Goal: Task Accomplishment & Management: Use online tool/utility

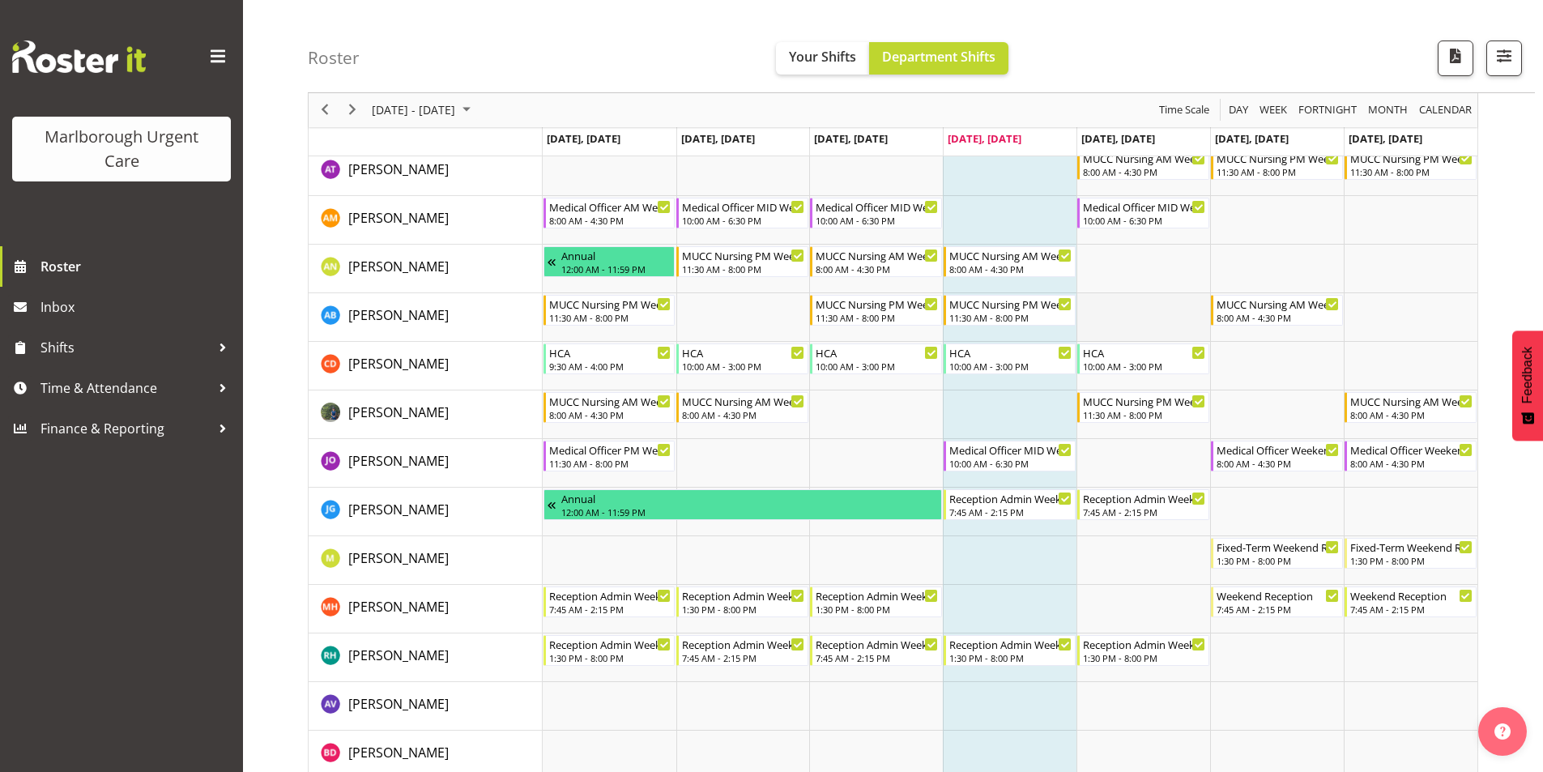
scroll to position [81, 0]
click at [96, 386] on span "Time & Attendance" at bounding box center [126, 388] width 170 height 24
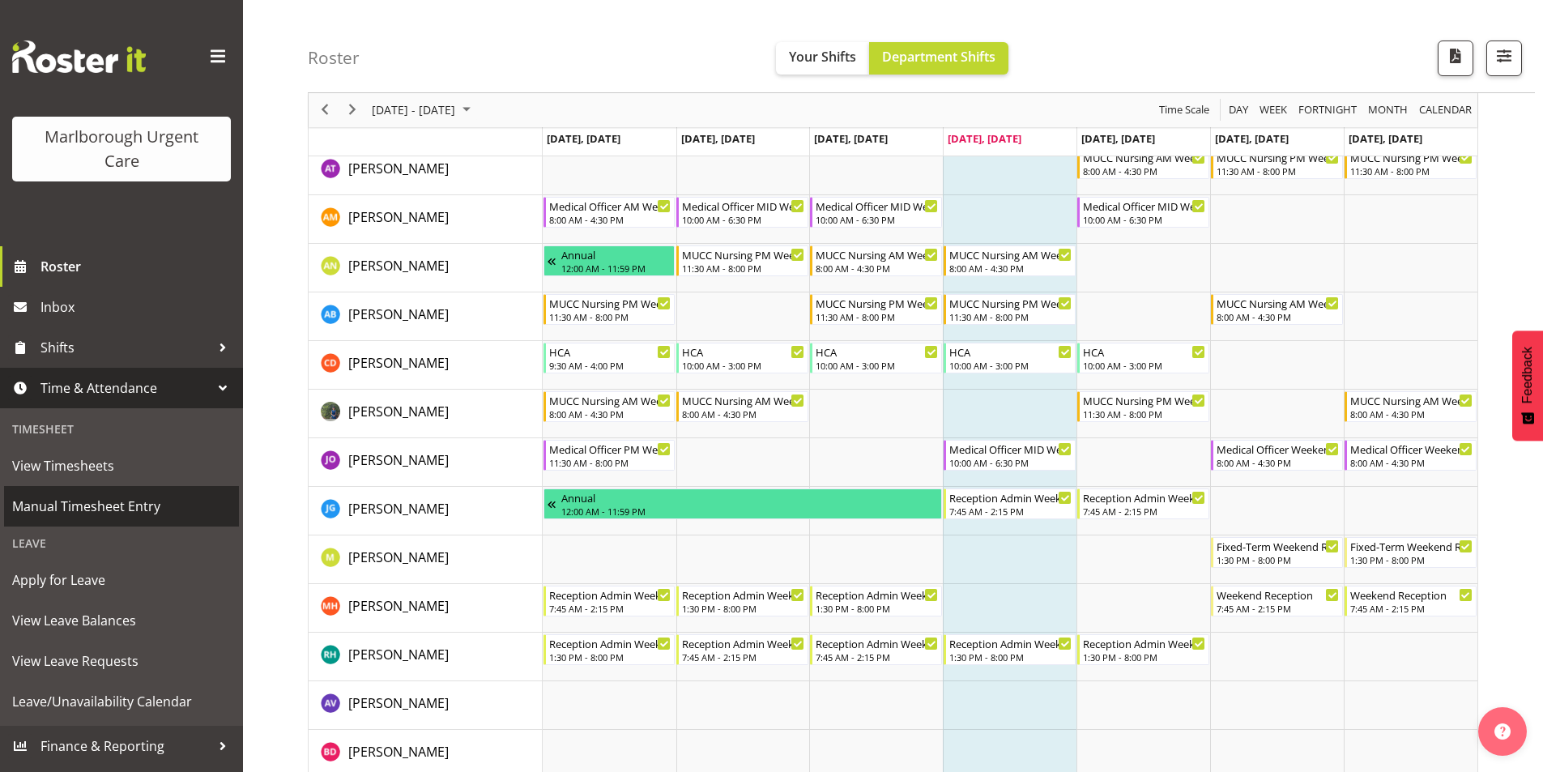
click at [94, 505] on span "Manual Timesheet Entry" at bounding box center [121, 506] width 219 height 24
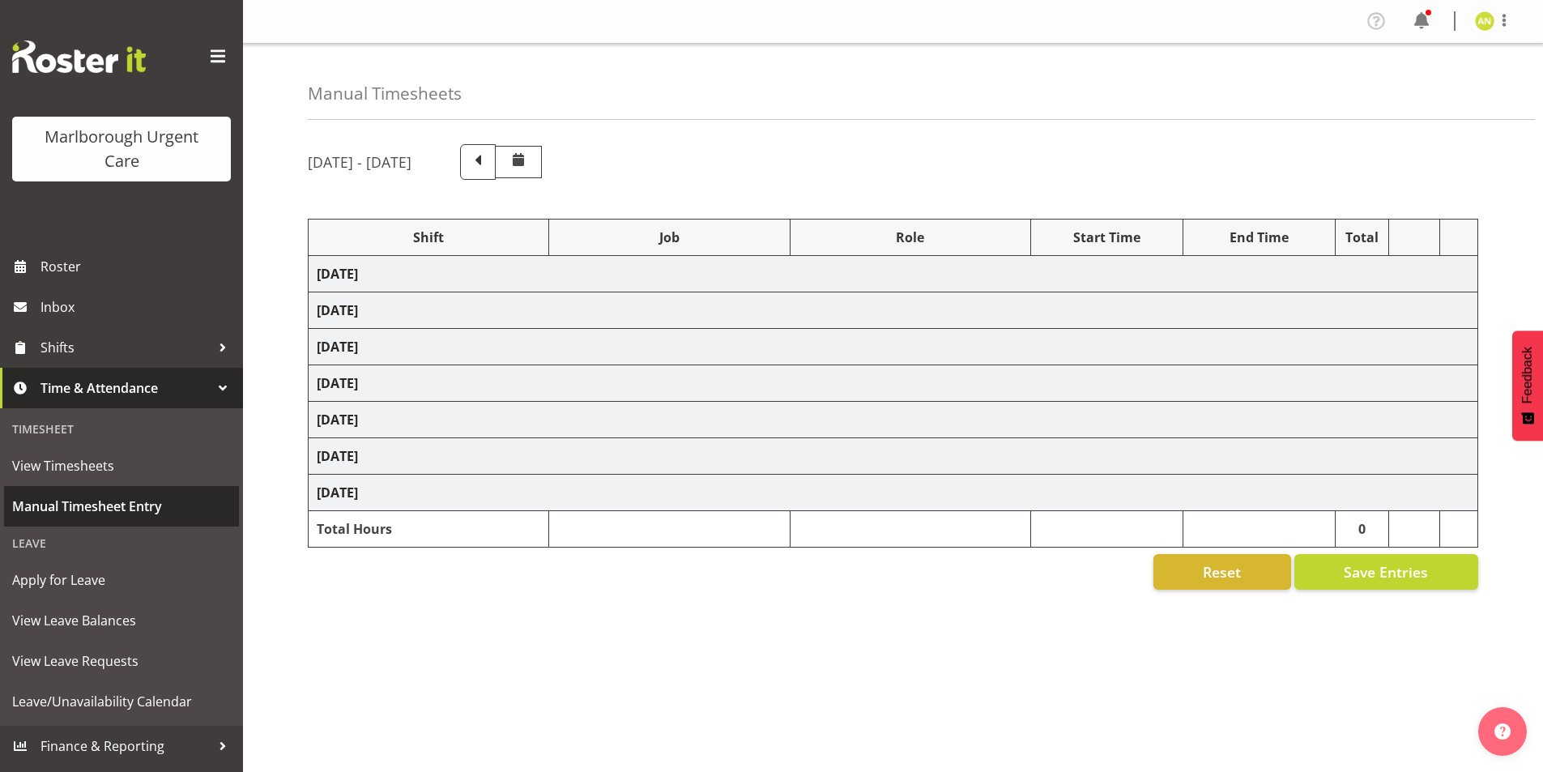
select select "80939"
select select "80893"
select select "80892"
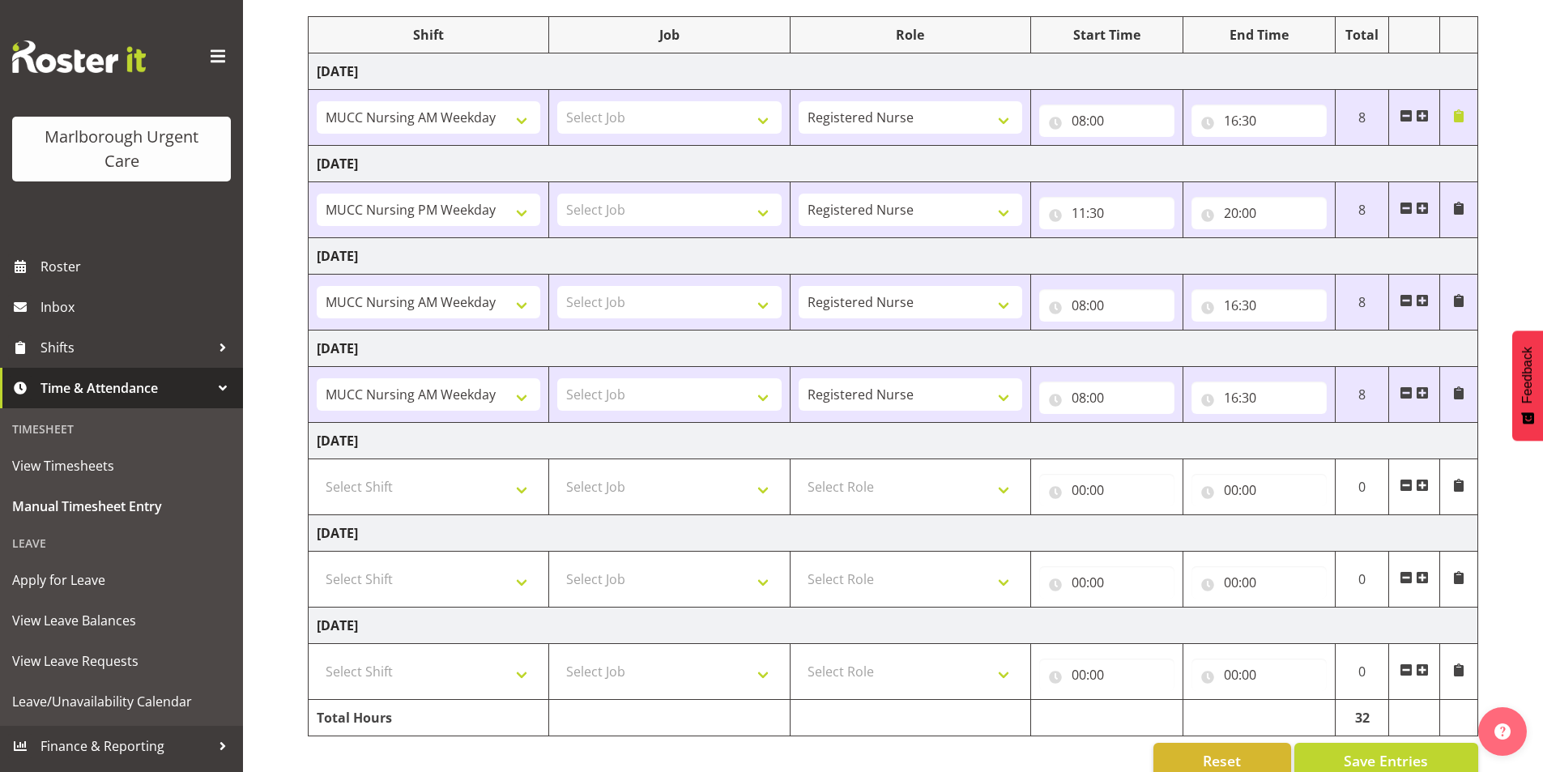
scroll to position [233, 0]
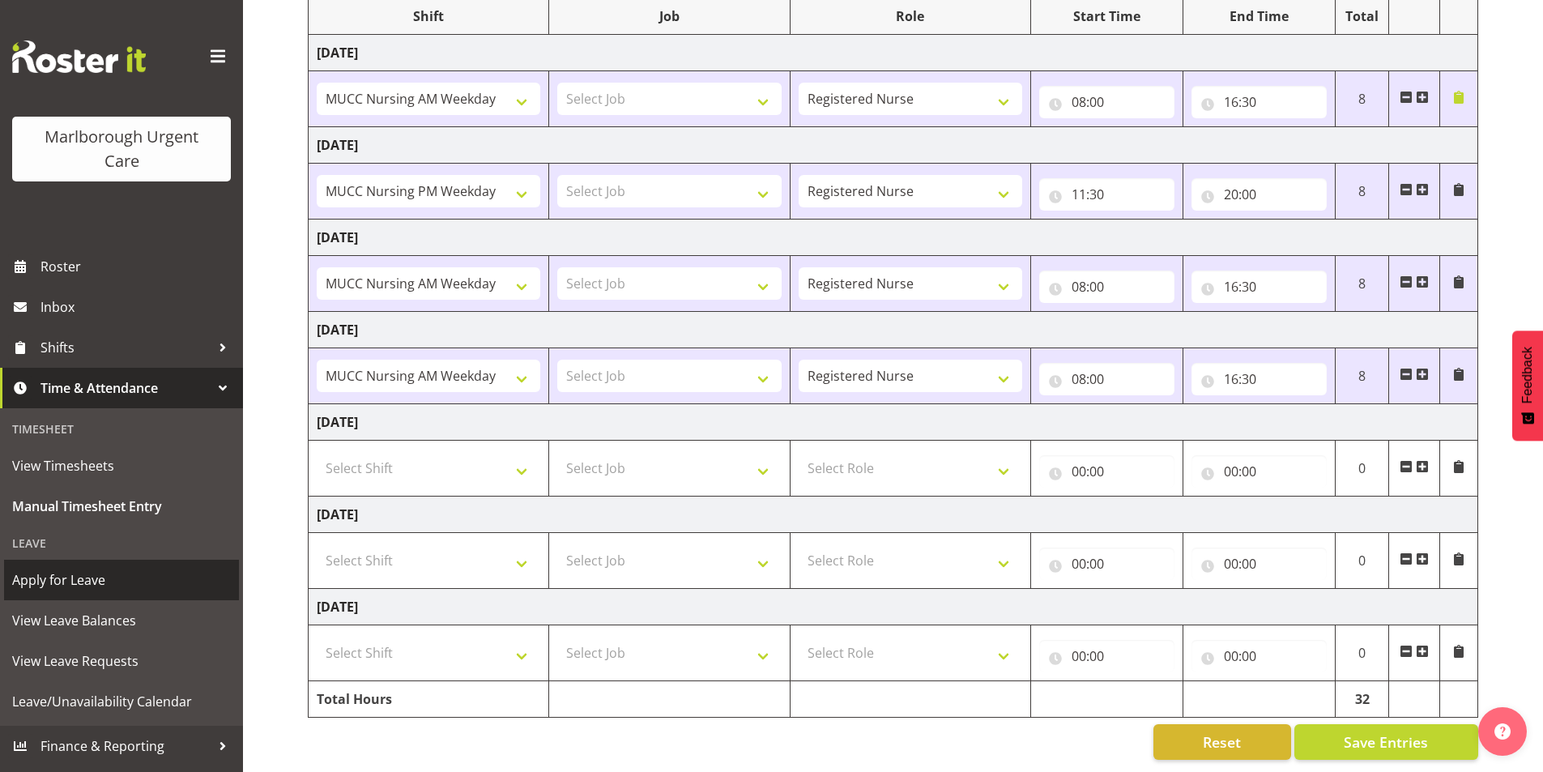
click at [71, 586] on span "Apply for Leave" at bounding box center [121, 580] width 219 height 24
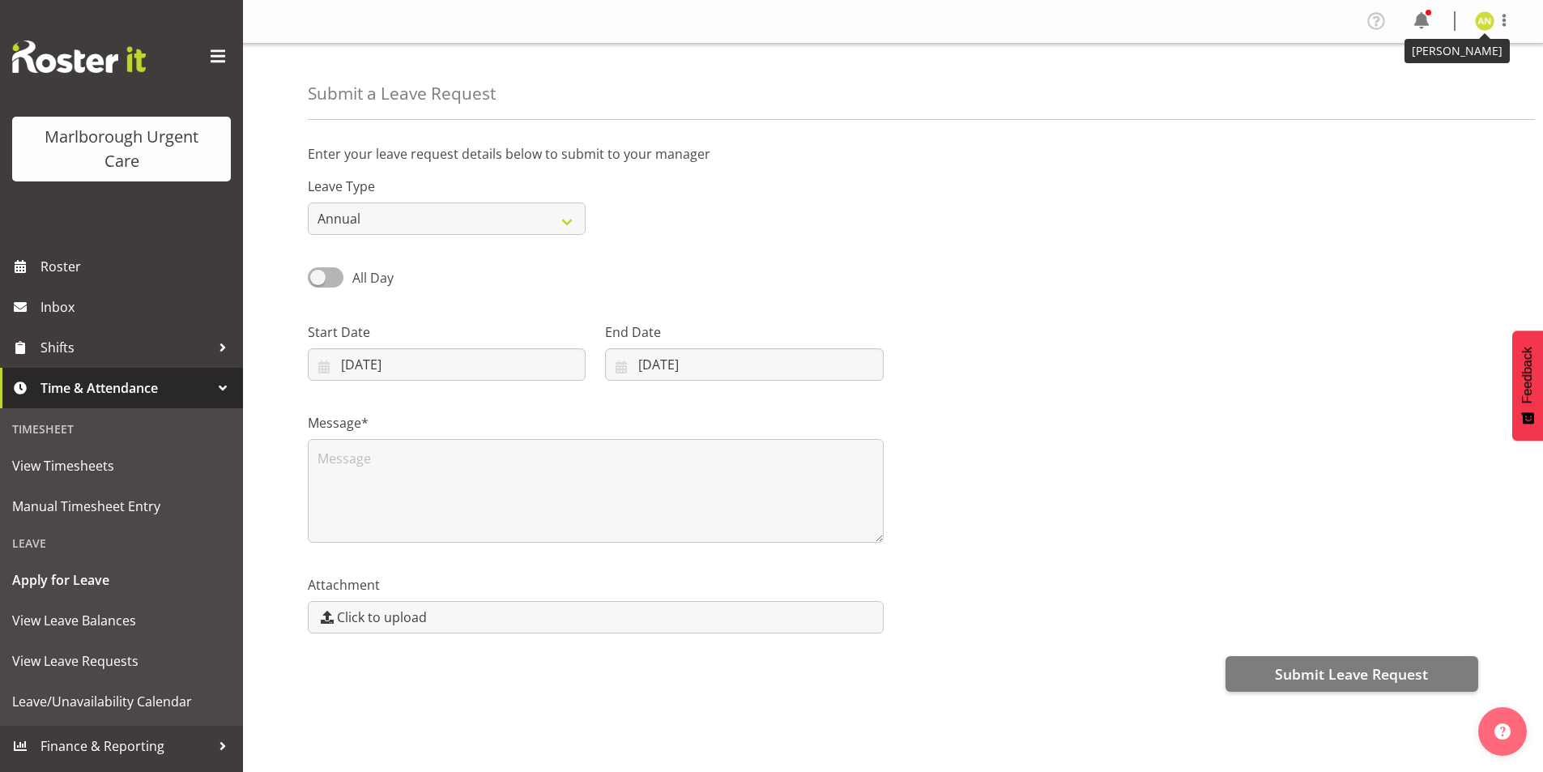
click at [1482, 14] on img at bounding box center [1484, 20] width 19 height 19
click at [1438, 79] on link "Log Out" at bounding box center [1437, 84] width 156 height 29
